Goal: Transaction & Acquisition: Purchase product/service

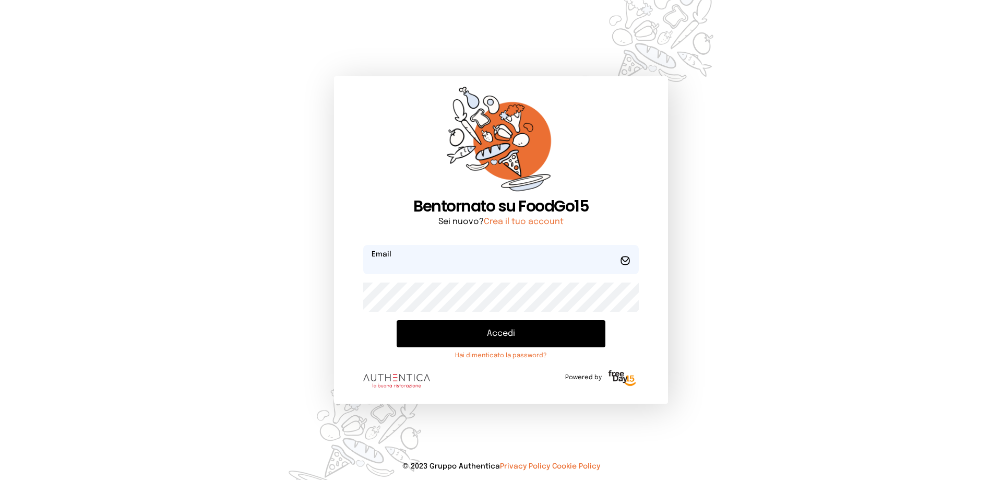
type input "**********"
click at [494, 336] on button "Accedi" at bounding box center [501, 333] width 209 height 27
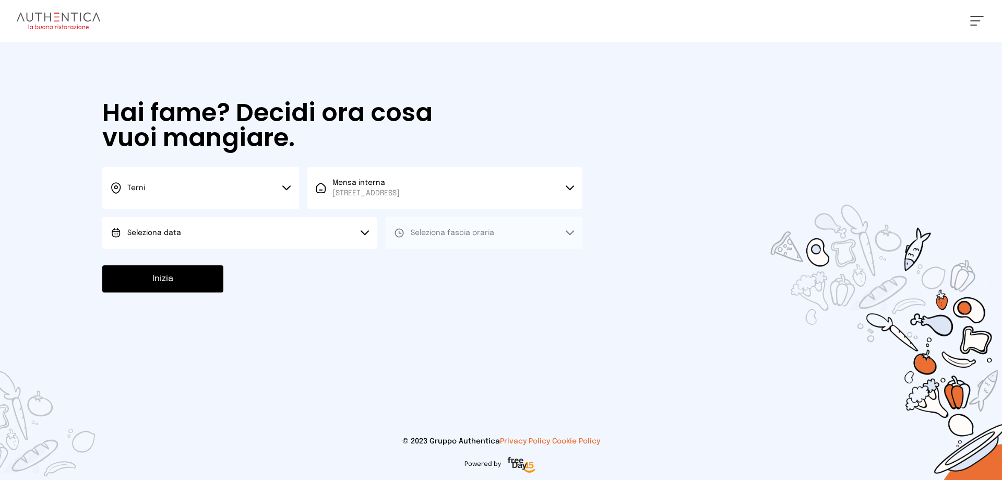
click at [265, 233] on button "Seleziona data" at bounding box center [239, 232] width 275 height 31
click at [278, 261] on li "[DATE], [DATE]" at bounding box center [239, 261] width 275 height 27
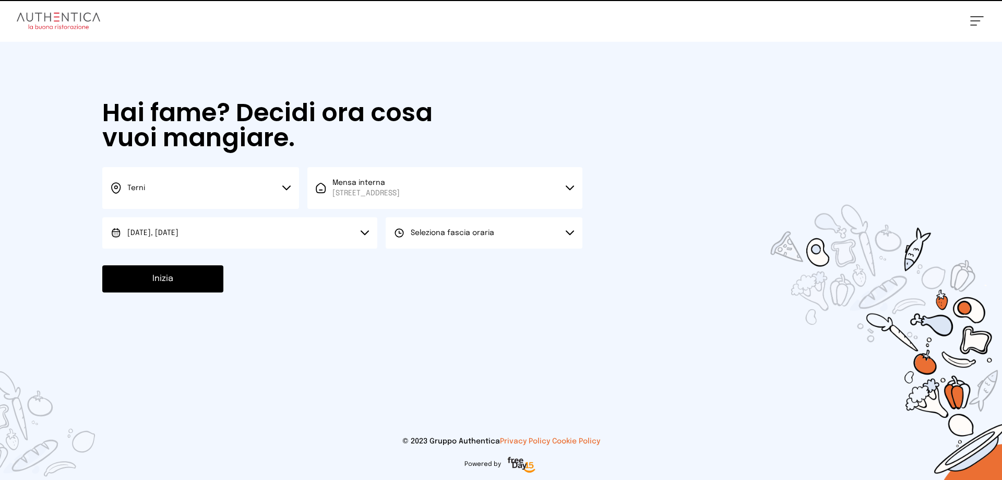
click at [474, 234] on span "Seleziona fascia oraria" at bounding box center [453, 232] width 84 height 7
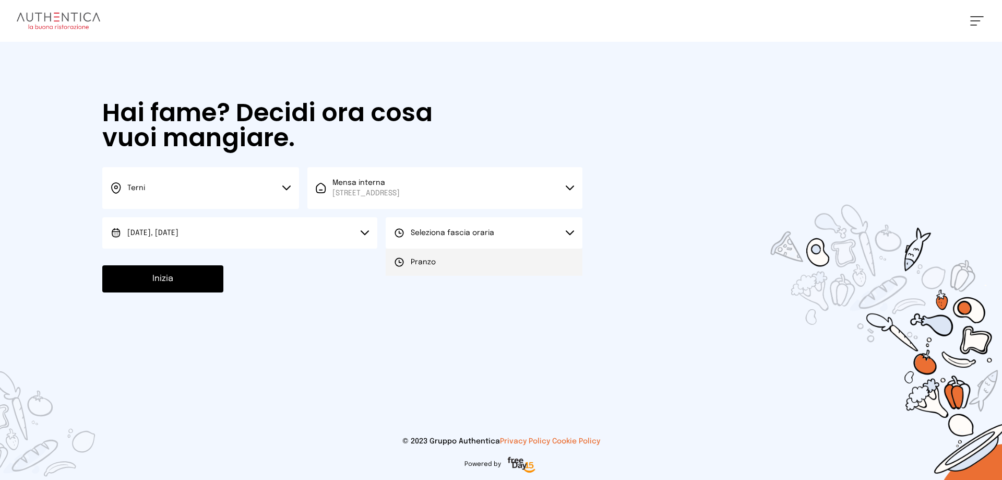
click at [476, 263] on li "Pranzo" at bounding box center [484, 261] width 197 height 27
click at [186, 282] on button "Inizia" at bounding box center [162, 278] width 121 height 27
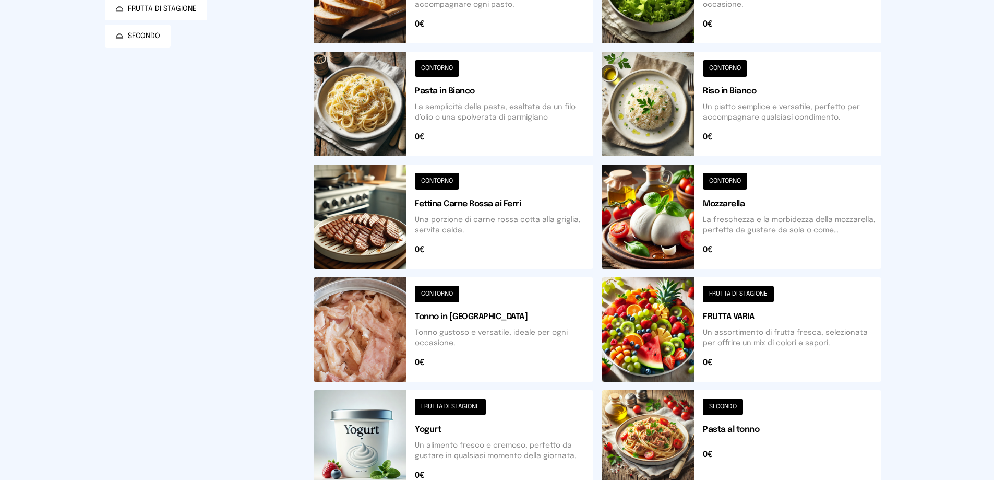
scroll to position [61, 0]
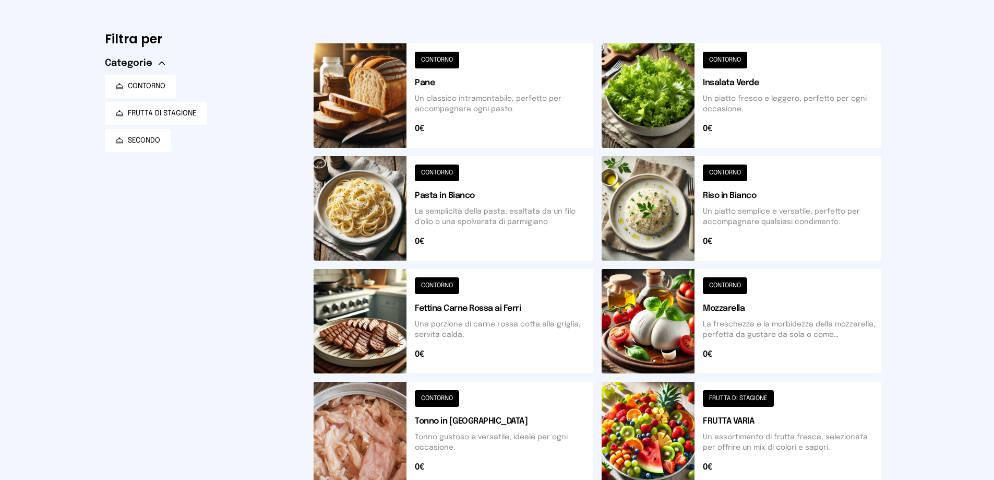
click at [730, 205] on button at bounding box center [742, 208] width 280 height 104
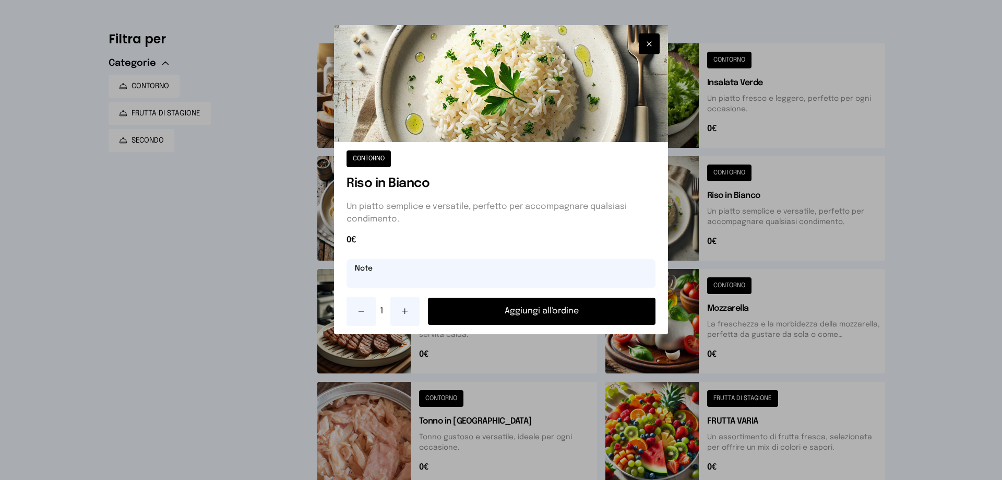
click at [383, 274] on input "text" at bounding box center [501, 273] width 309 height 29
type input "**********"
click at [577, 308] on button "Aggiungi all'ordine" at bounding box center [542, 311] width 228 height 27
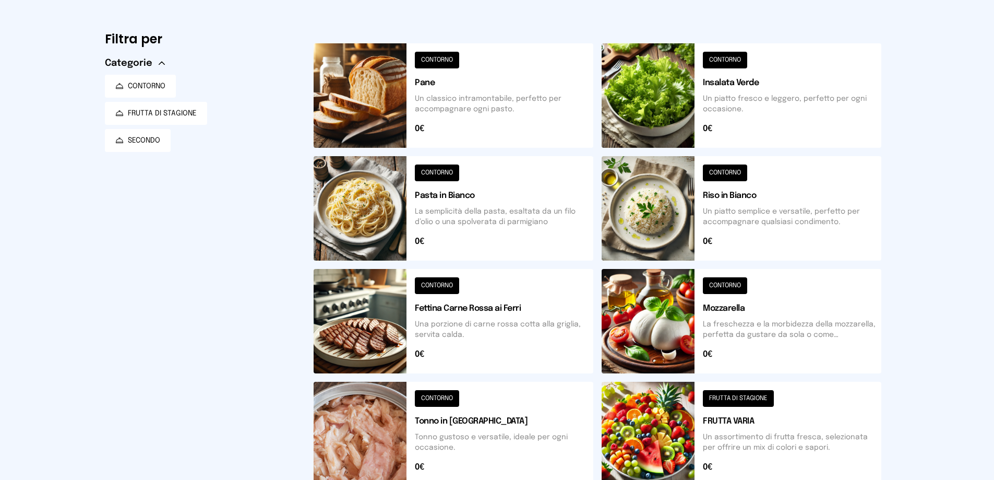
click at [685, 411] on button at bounding box center [742, 434] width 280 height 104
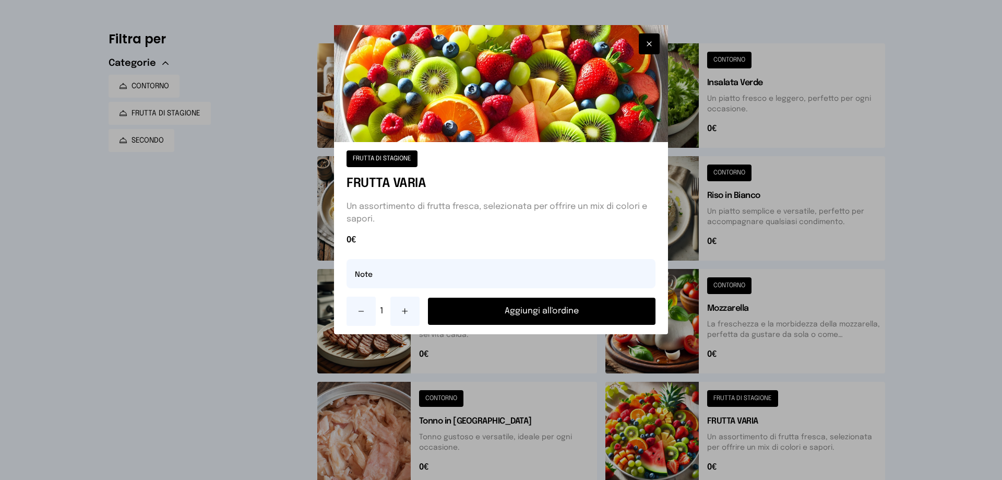
click at [402, 313] on icon at bounding box center [405, 311] width 8 height 8
click at [370, 278] on input "text" at bounding box center [501, 273] width 309 height 29
type input "**********"
click at [553, 312] on button "Aggiungi all'ordine" at bounding box center [542, 311] width 228 height 27
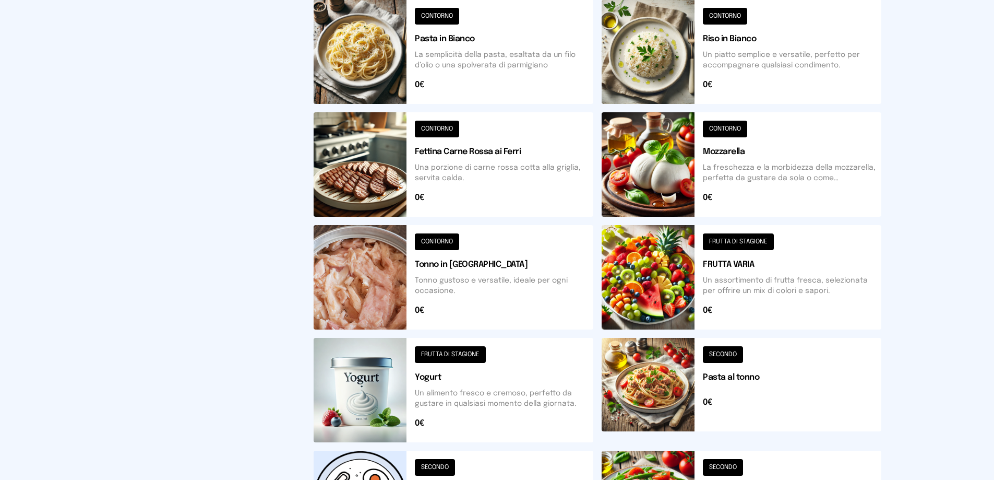
scroll to position [374, 0]
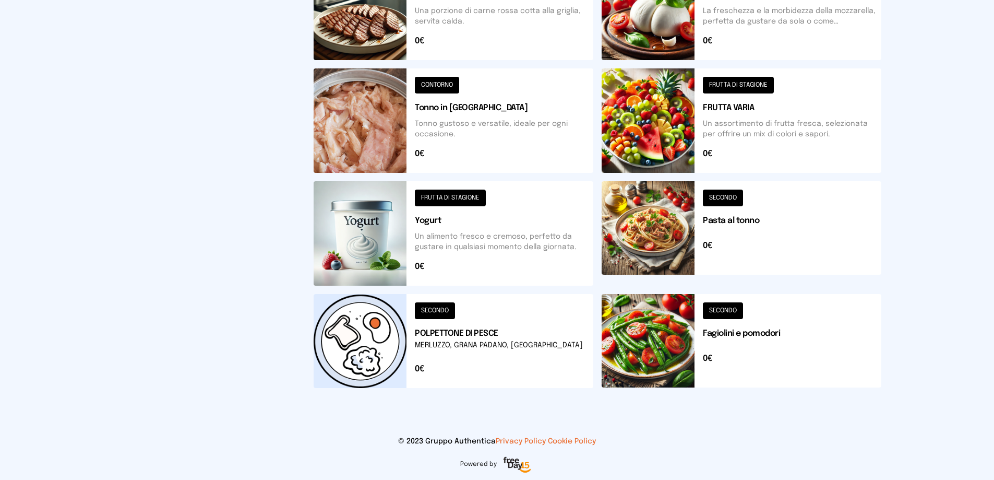
click at [648, 332] on button at bounding box center [742, 341] width 280 height 94
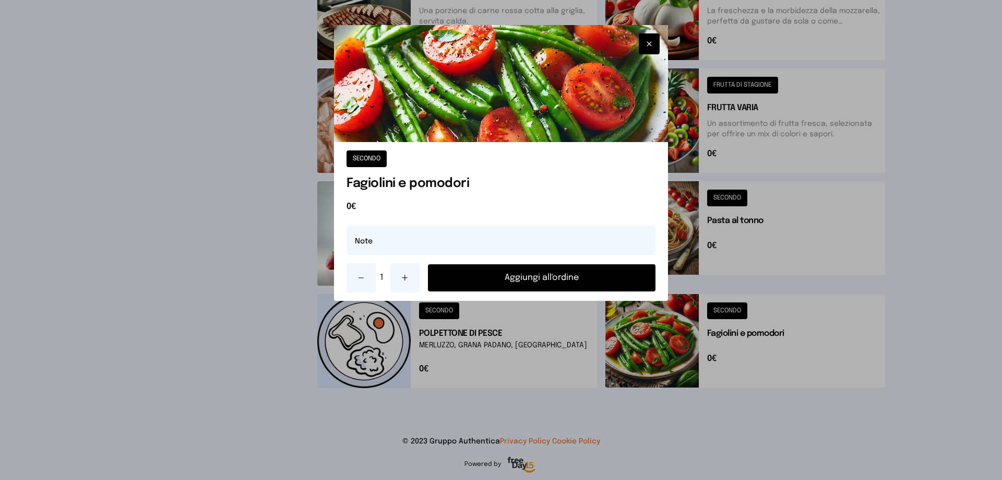
click at [571, 281] on button "Aggiungi all'ordine" at bounding box center [542, 277] width 228 height 27
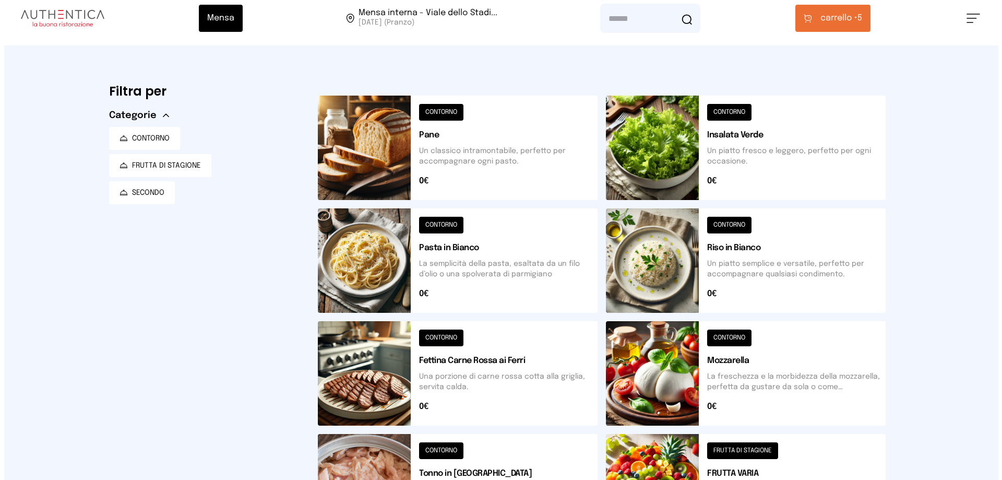
scroll to position [0, 0]
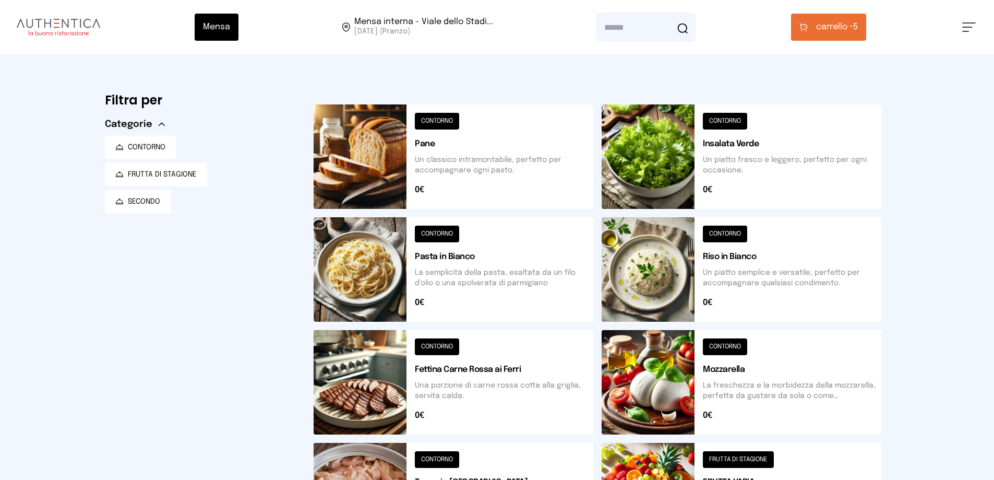
click at [848, 20] on button "carrello • 5" at bounding box center [828, 27] width 75 height 27
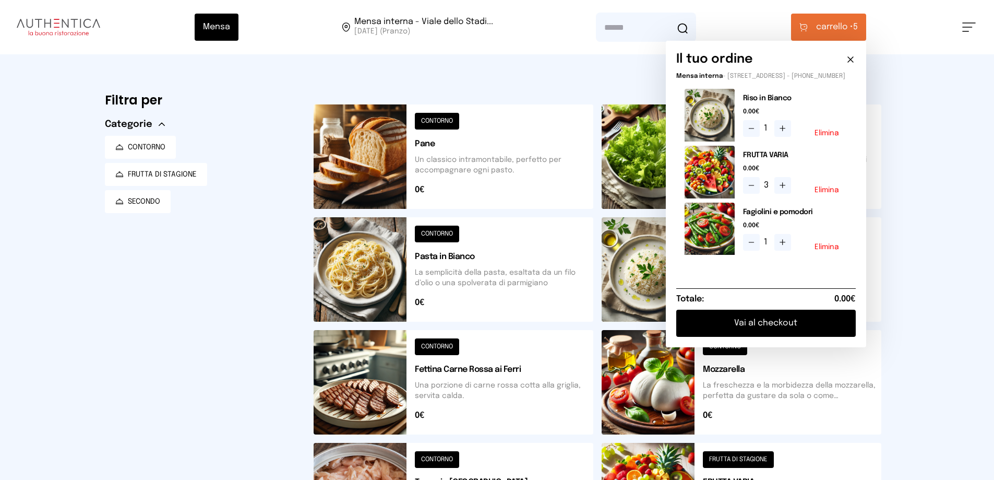
click at [781, 332] on button "Vai al checkout" at bounding box center [766, 323] width 180 height 27
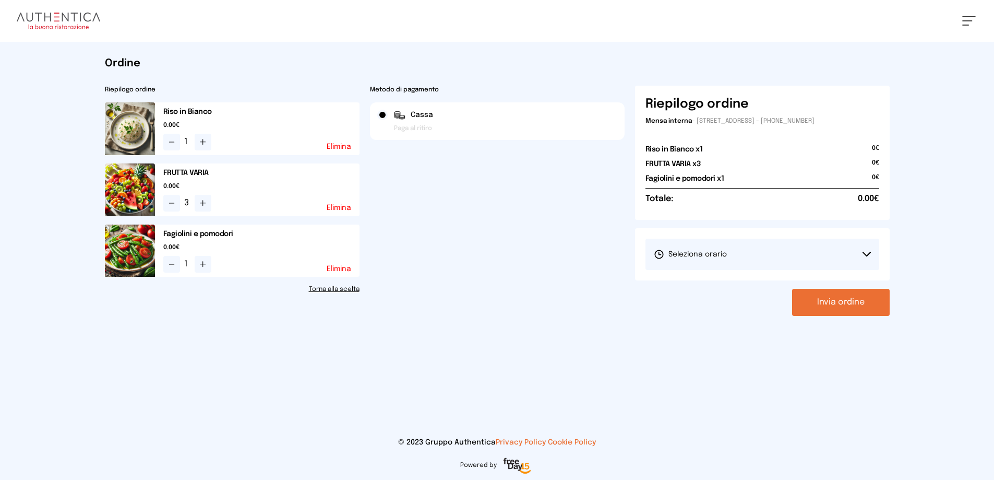
click at [684, 254] on span "Seleziona orario" at bounding box center [690, 254] width 73 height 10
drag, startPoint x: 693, startPoint y: 283, endPoint x: 732, endPoint y: 293, distance: 40.4
click at [694, 283] on span "1° Turno (13:00 - 15:00)" at bounding box center [693, 283] width 79 height 10
click at [863, 302] on button "Invia ordine" at bounding box center [841, 302] width 98 height 27
